Goal: Task Accomplishment & Management: Use online tool/utility

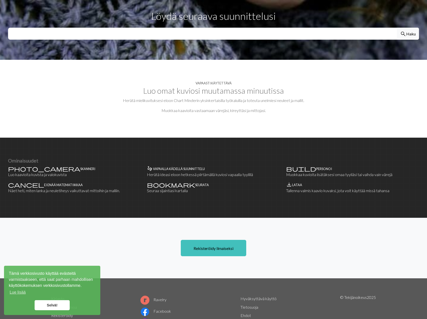
scroll to position [201, 0]
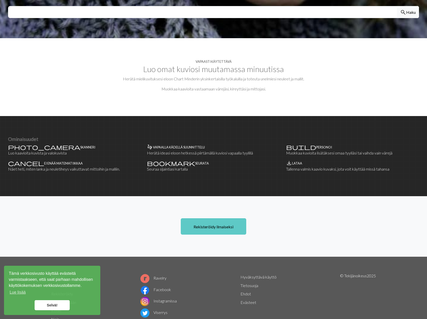
click at [233, 224] on font "Rekisteröidy ilmaiseksi" at bounding box center [214, 226] width 40 height 5
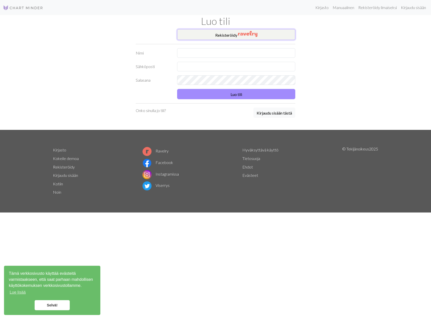
click at [225, 34] on font "Rekisteröidy" at bounding box center [226, 35] width 22 height 5
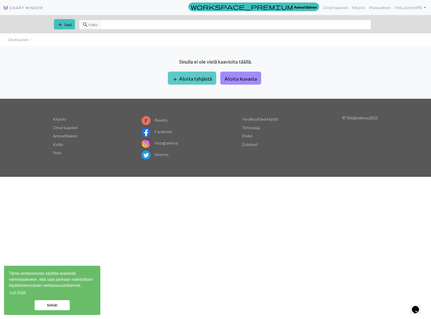
click at [188, 78] on font "Aloita tyhjästä" at bounding box center [195, 79] width 33 height 6
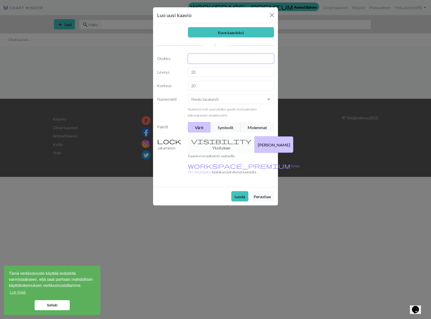
click at [199, 57] on input "text" at bounding box center [231, 59] width 86 height 10
type input "Lapaset"
click at [208, 72] on input "20" at bounding box center [231, 72] width 86 height 10
click at [208, 98] on select "Neulo tasaisesti Neulo suljettuna neuleena Pitsineulonta Ristipisto" at bounding box center [231, 99] width 86 height 10
select select "round"
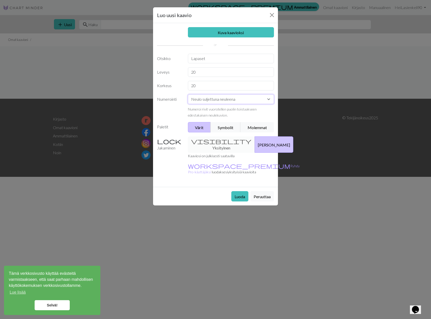
click at [188, 94] on select "Neulo tasaisesti Neulo suljettuna neuleena Pitsineulonta Ristipisto" at bounding box center [231, 99] width 86 height 10
click at [208, 71] on input "20" at bounding box center [231, 72] width 86 height 10
type input "2"
type input "34"
drag, startPoint x: 206, startPoint y: 84, endPoint x: 189, endPoint y: 84, distance: 16.3
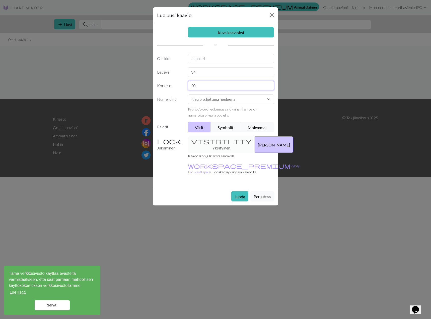
click at [189, 84] on input "20" at bounding box center [231, 86] width 86 height 10
type input "30"
click at [259, 126] on font "Molemmat" at bounding box center [257, 127] width 19 height 5
click at [213, 141] on div "visibility Yksityinen Julkinen" at bounding box center [231, 144] width 92 height 16
click at [238, 194] on font "Luoda" at bounding box center [240, 196] width 11 height 5
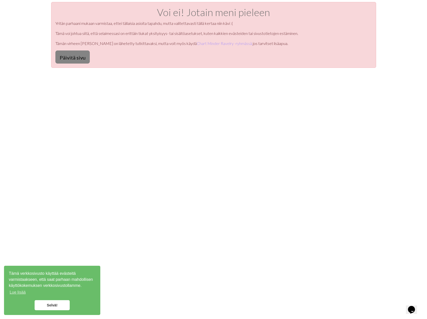
click at [68, 56] on font "Päivitä sivu" at bounding box center [73, 57] width 26 height 6
click at [74, 57] on font "Päivitä sivu" at bounding box center [73, 57] width 26 height 6
click at [69, 57] on font "Päivitä sivu" at bounding box center [73, 57] width 26 height 6
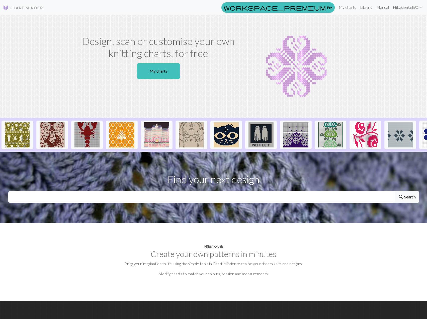
scroll to position [13, 0]
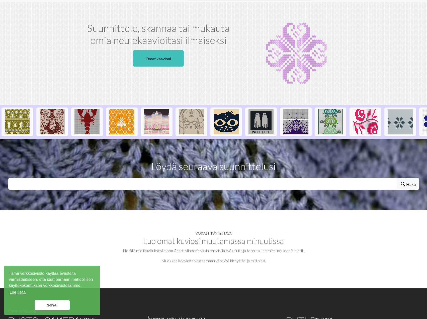
click at [54, 306] on font "Selvä!" at bounding box center [52, 305] width 11 height 4
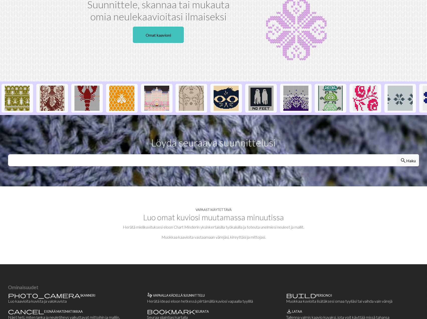
scroll to position [0, 0]
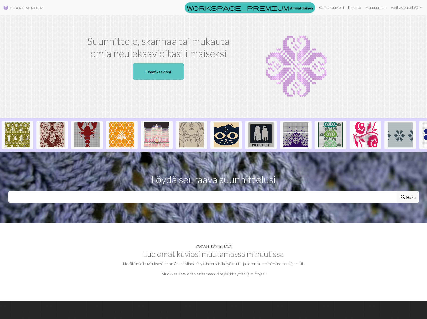
click at [162, 73] on font "Omat kaavioni" at bounding box center [158, 71] width 25 height 5
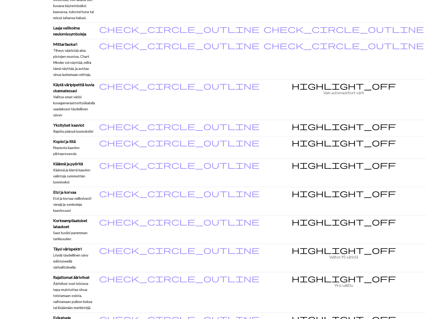
scroll to position [326, 0]
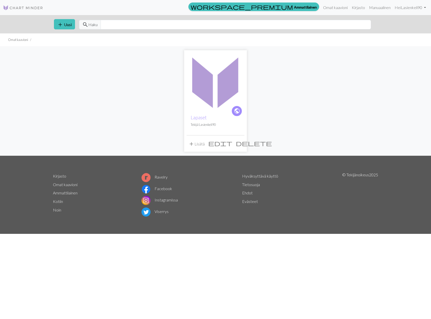
click at [199, 145] on font "Lisätä" at bounding box center [200, 143] width 10 height 5
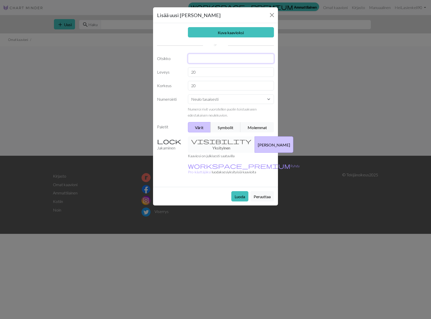
click at [211, 59] on input "text" at bounding box center [231, 59] width 86 height 10
type input "Lapaset"
click at [213, 74] on input "20" at bounding box center [231, 72] width 86 height 10
type input "2"
type input "34"
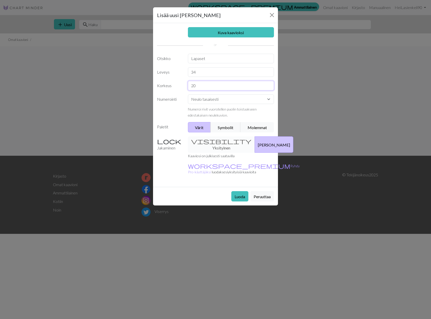
click at [221, 86] on input "20" at bounding box center [231, 86] width 86 height 10
type input "2"
type input "30"
click at [223, 100] on select "Neulo tasaisesti Neulo suljettuna neuleena Pitsineulonta Ristipisto" at bounding box center [231, 99] width 86 height 10
select select "round"
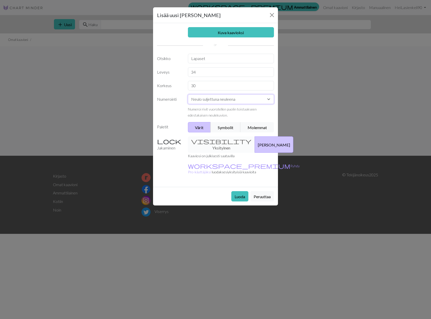
click at [188, 94] on select "Neulo tasaisesti Neulo suljettuna neuleena Pitsineulonta Ristipisto" at bounding box center [231, 99] width 86 height 10
click at [240, 194] on font "Luoda" at bounding box center [240, 196] width 11 height 5
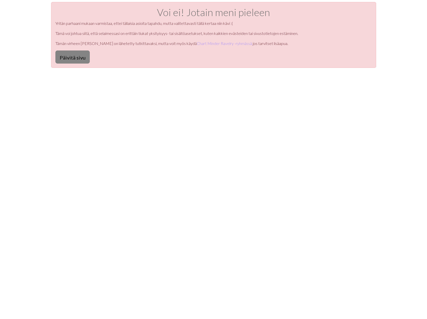
click at [74, 59] on font "Päivitä sivu" at bounding box center [73, 57] width 26 height 6
click at [72, 59] on font "Päivitä sivu" at bounding box center [73, 57] width 26 height 6
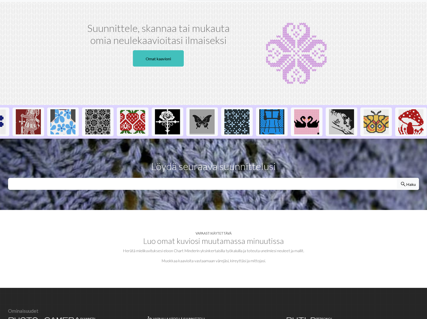
scroll to position [0, 444]
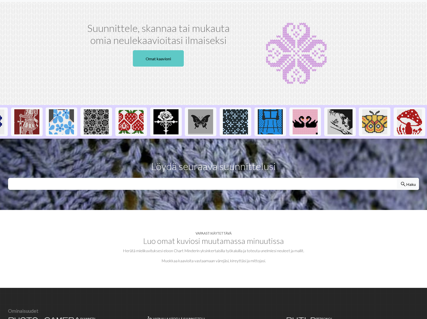
click at [155, 60] on font "Omat kaavioni" at bounding box center [158, 58] width 25 height 5
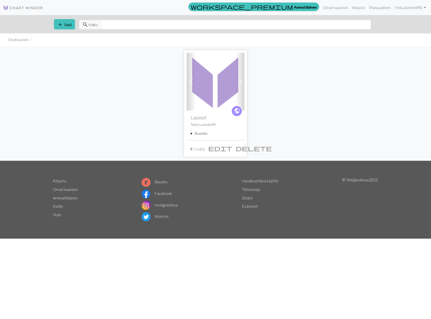
click at [203, 134] on font "kaaviota" at bounding box center [202, 133] width 12 height 4
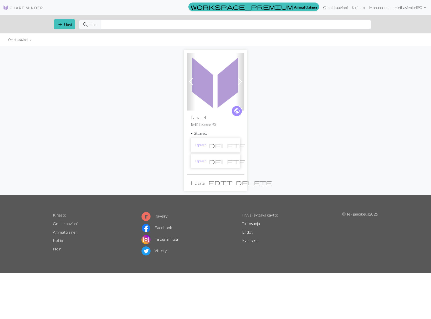
click at [233, 162] on span "delete" at bounding box center [227, 161] width 36 height 7
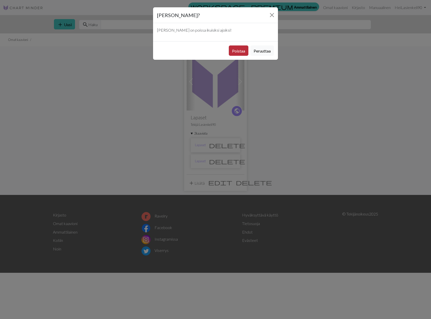
click at [237, 50] on font "Poistaa" at bounding box center [238, 50] width 13 height 5
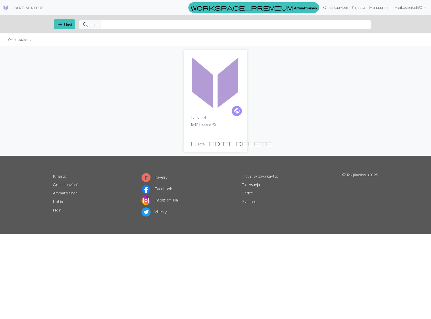
click at [201, 117] on font "Lapaset" at bounding box center [199, 117] width 16 height 6
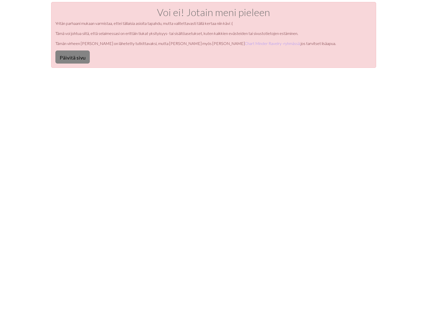
click at [70, 58] on font "Päivitä sivu" at bounding box center [73, 57] width 26 height 6
drag, startPoint x: 0, startPoint y: 0, endPoint x: 70, endPoint y: 58, distance: 90.4
click at [70, 58] on font "Päivitä sivu" at bounding box center [73, 57] width 26 height 6
drag, startPoint x: 0, startPoint y: 0, endPoint x: 268, endPoint y: 149, distance: 306.2
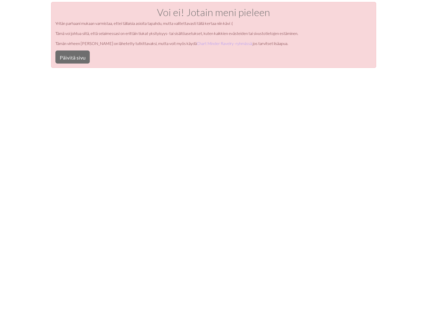
click at [268, 149] on div "Voi ei! Jotain meni pieleen Yritän parhaani mukaan varmistaa, ettei tällaisia ​…" at bounding box center [213, 161] width 427 height 319
click at [86, 57] on button "Päivitä sivu" at bounding box center [72, 56] width 34 height 13
drag, startPoint x: 297, startPoint y: 0, endPoint x: 391, endPoint y: 86, distance: 126.7
click at [390, 88] on div "Voi ei! Jotain meni pieleen Yritän parhaani mukaan varmistaa, ettei tällaisia ​…" at bounding box center [213, 161] width 427 height 319
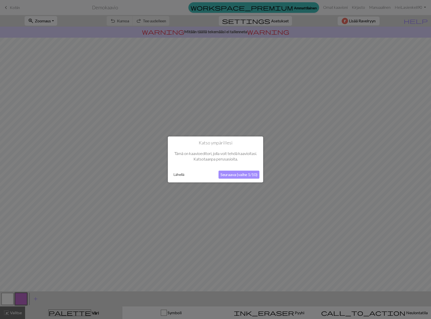
click at [238, 174] on font "Seuraava (vaihe 1/10)" at bounding box center [239, 174] width 37 height 5
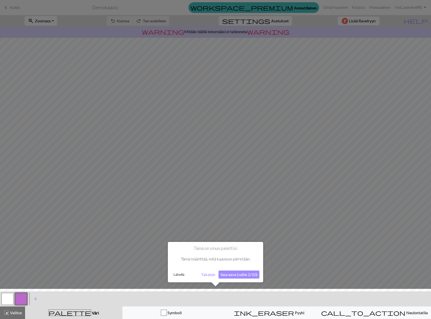
click at [245, 275] on font "Seuraava (vaihe 2/10)" at bounding box center [239, 274] width 37 height 5
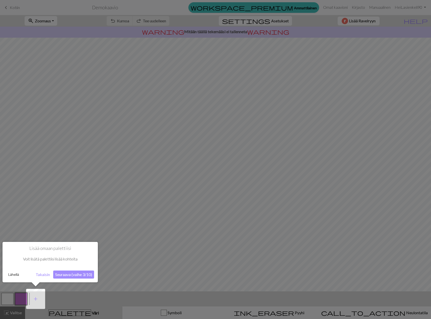
click at [75, 274] on font "Seuraava (vaihe 3/10)" at bounding box center [73, 274] width 37 height 5
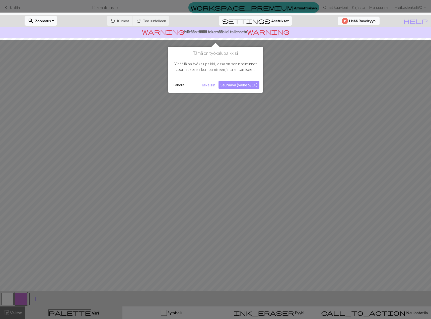
click at [241, 89] on button "Seuraava (vaihe 5/10)" at bounding box center [239, 85] width 41 height 8
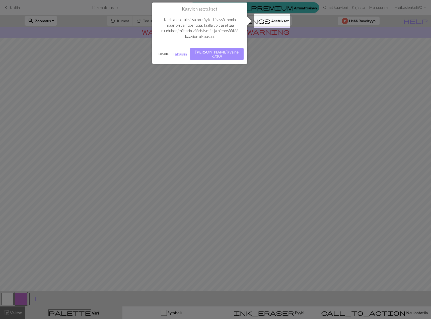
click at [220, 52] on font "[PERSON_NAME] (vaihe 6/10)" at bounding box center [217, 53] width 43 height 9
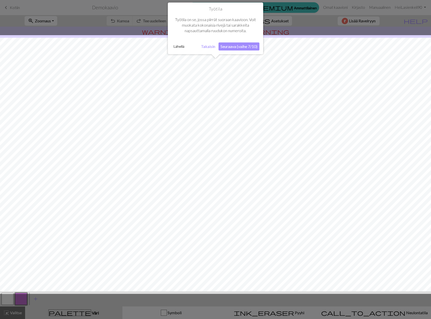
click at [252, 48] on font "Seuraava (vaihe 7/10)" at bounding box center [239, 46] width 37 height 5
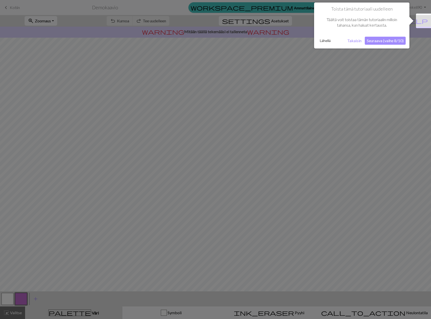
click at [391, 41] on font "Seuraava (vaihe 8/10)" at bounding box center [385, 40] width 37 height 5
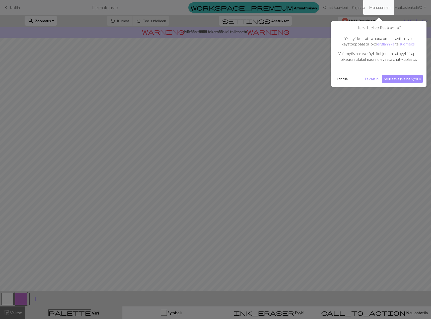
click at [408, 78] on font "Seuraava (vaihe 9/10)" at bounding box center [402, 78] width 37 height 5
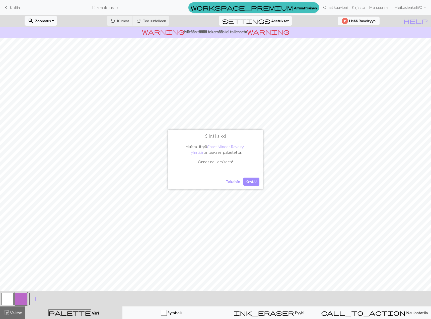
click at [253, 183] on font "Kestää" at bounding box center [251, 181] width 12 height 5
click at [271, 21] on font "Asetukset" at bounding box center [280, 20] width 18 height 5
select select "aran"
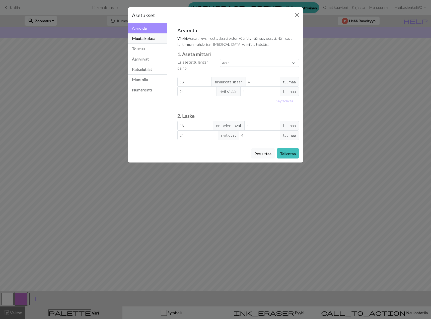
click at [150, 40] on font "Muuta kokoa" at bounding box center [143, 38] width 23 height 5
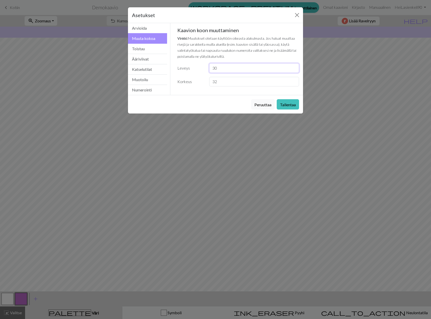
click at [230, 68] on input "30" at bounding box center [254, 68] width 90 height 10
type input "34"
click at [294, 84] on input "31" at bounding box center [254, 82] width 90 height 10
type input "30"
click at [294, 84] on input "30" at bounding box center [254, 82] width 90 height 10
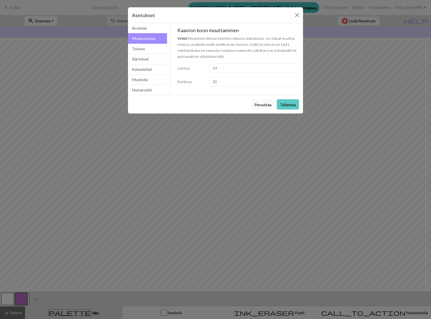
click at [288, 105] on font "Tallentaa" at bounding box center [288, 104] width 16 height 5
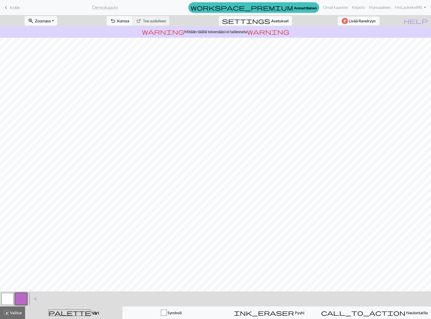
click at [9, 299] on button "button" at bounding box center [8, 299] width 12 height 12
click at [36, 299] on span "add" at bounding box center [36, 298] width 6 height 7
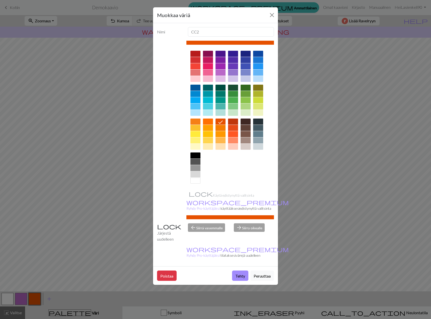
click at [196, 156] on div at bounding box center [196, 155] width 10 height 6
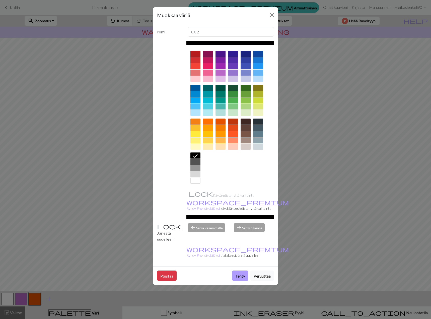
click at [239, 273] on font "Tehty" at bounding box center [240, 275] width 10 height 5
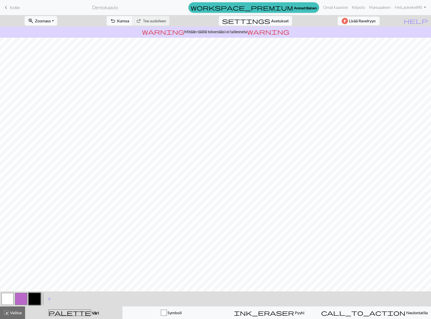
click at [21, 300] on button "button" at bounding box center [21, 299] width 12 height 12
click at [22, 299] on button "button" at bounding box center [21, 299] width 12 height 12
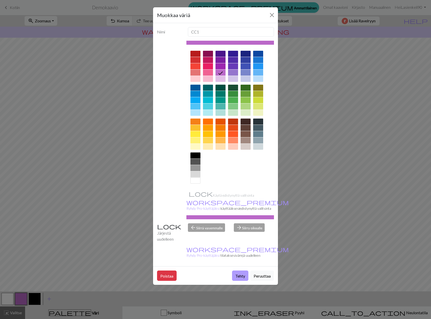
click at [242, 273] on font "Tehty" at bounding box center [240, 275] width 10 height 5
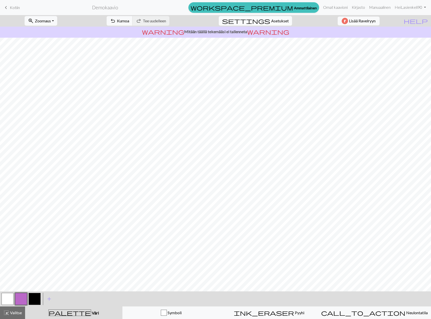
click at [271, 22] on font "Asetukset" at bounding box center [280, 20] width 18 height 5
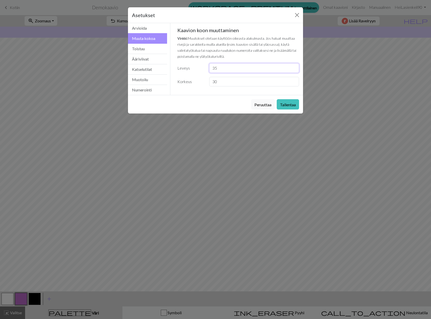
click at [295, 66] on input "35" at bounding box center [254, 68] width 90 height 10
type input "36"
click at [295, 66] on input "36" at bounding box center [254, 68] width 90 height 10
click at [294, 107] on button "Tallentaa" at bounding box center [288, 104] width 22 height 10
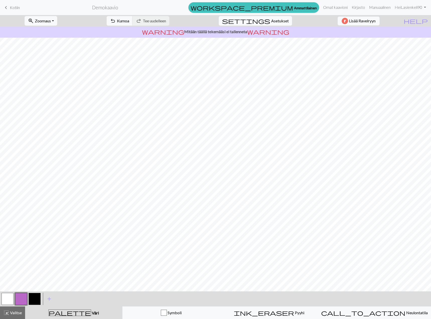
click at [9, 294] on button "button" at bounding box center [8, 299] width 12 height 12
click at [25, 295] on button "button" at bounding box center [21, 299] width 12 height 12
click at [19, 296] on button "button" at bounding box center [21, 299] width 12 height 12
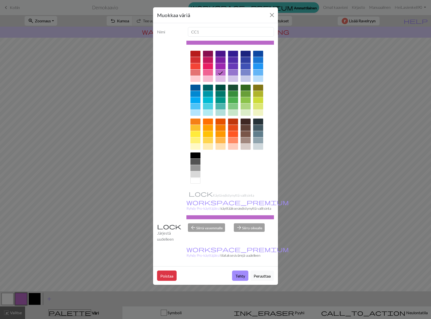
click at [68, 268] on div "Muokkaa väriä Nimi CC1 Käytä edistynyttä valitsinta workspace_premium Ryhdy Pro…" at bounding box center [215, 159] width 431 height 319
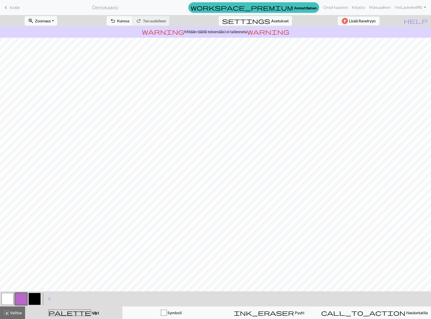
click at [9, 298] on button "button" at bounding box center [8, 299] width 12 height 12
click at [20, 298] on button "button" at bounding box center [21, 299] width 12 height 12
click at [278, 22] on font "Asetukset" at bounding box center [280, 20] width 18 height 5
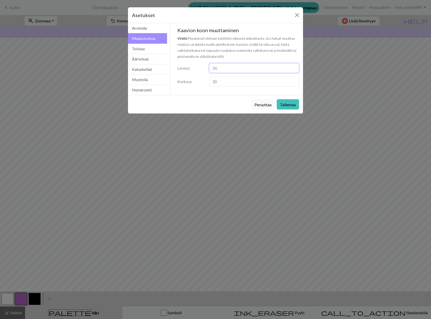
click at [219, 70] on input "36" at bounding box center [254, 68] width 90 height 10
click at [295, 70] on input "35" at bounding box center [254, 68] width 90 height 10
type input "34"
click at [295, 70] on input "34" at bounding box center [254, 68] width 90 height 10
click at [294, 106] on font "Tallentaa" at bounding box center [288, 104] width 16 height 5
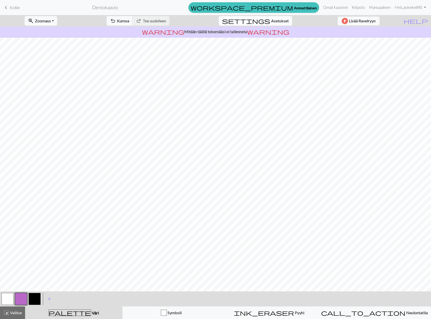
click at [273, 20] on font "Asetukset" at bounding box center [280, 20] width 18 height 5
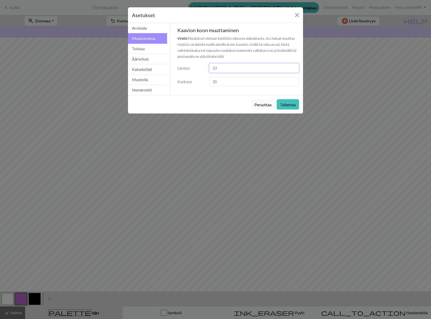
click at [294, 70] on input "33" at bounding box center [254, 68] width 90 height 10
click at [294, 70] on input "32" at bounding box center [254, 68] width 90 height 10
click at [294, 70] on input "31" at bounding box center [254, 68] width 90 height 10
type input "30"
click at [294, 70] on input "30" at bounding box center [254, 68] width 90 height 10
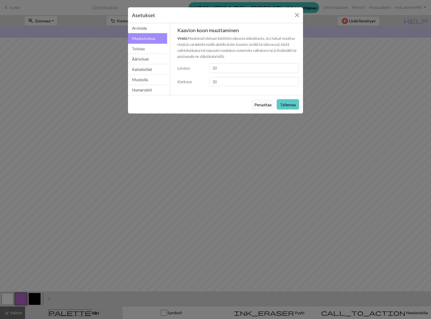
click at [293, 104] on font "Tallentaa" at bounding box center [288, 104] width 16 height 5
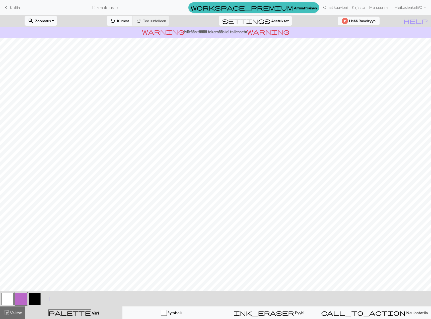
click at [8, 295] on button "button" at bounding box center [8, 299] width 12 height 12
click at [22, 298] on button "button" at bounding box center [21, 299] width 12 height 12
click at [8, 299] on button "button" at bounding box center [8, 299] width 12 height 12
click at [24, 298] on button "button" at bounding box center [21, 299] width 12 height 12
click at [13, 302] on button "button" at bounding box center [8, 299] width 12 height 12
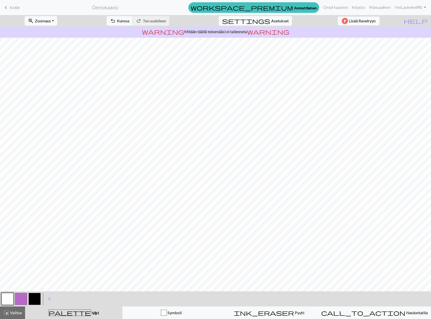
click at [22, 298] on button "button" at bounding box center [21, 299] width 12 height 12
click at [35, 296] on button "button" at bounding box center [35, 299] width 12 height 12
click at [176, 310] on font "Symboli" at bounding box center [175, 312] width 14 height 5
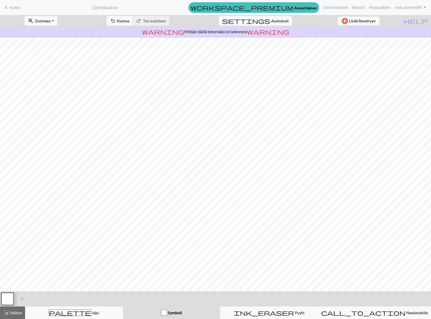
click at [167, 314] on div "button" at bounding box center [164, 313] width 6 height 6
click at [95, 315] on div "palette Väri Väri" at bounding box center [73, 312] width 91 height 7
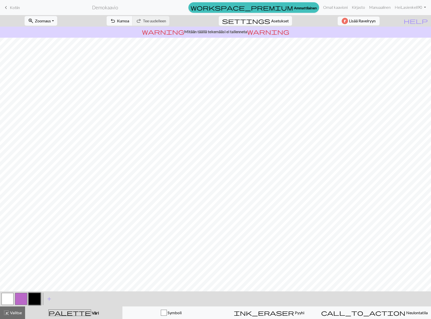
click at [8, 299] on button "button" at bounding box center [8, 299] width 12 height 12
click at [6, 297] on button "button" at bounding box center [8, 299] width 12 height 12
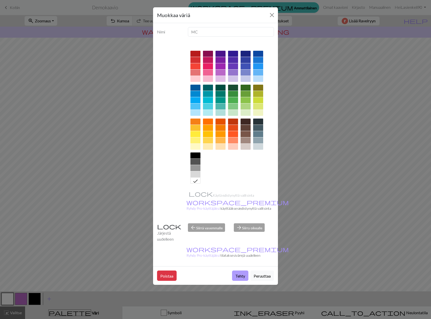
click at [240, 273] on font "Tehty" at bounding box center [240, 275] width 10 height 5
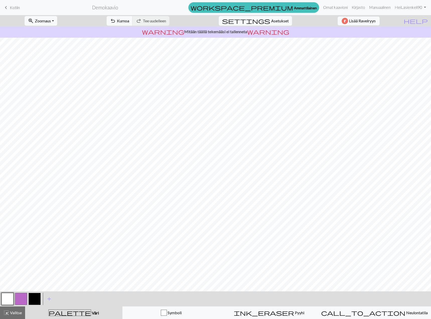
click at [21, 298] on button "button" at bounding box center [21, 299] width 12 height 12
